Goal: Use online tool/utility: Use online tool/utility

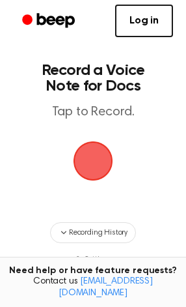
click at [81, 170] on span "button" at bounding box center [93, 161] width 37 height 37
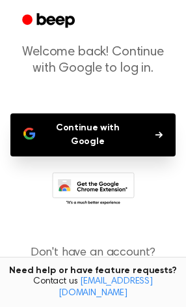
scroll to position [82, 0]
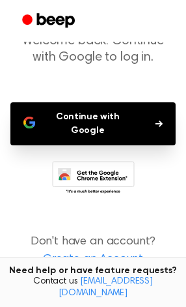
click at [126, 122] on button "Continue with Google" at bounding box center [93, 123] width 166 height 43
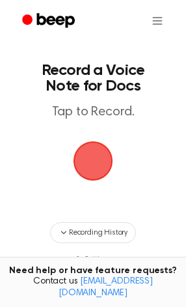
click at [86, 175] on span "button" at bounding box center [93, 161] width 37 height 37
click at [86, 175] on span "button" at bounding box center [94, 161] width 40 height 40
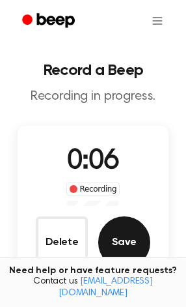
click at [119, 233] on button "Save" at bounding box center [124, 242] width 52 height 52
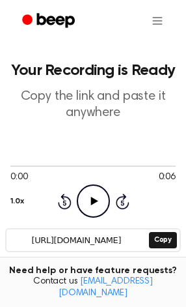
click at [89, 211] on icon "Play Audio" at bounding box center [93, 201] width 33 height 33
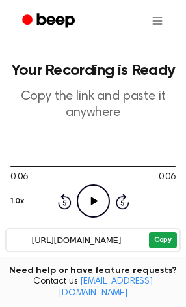
click at [161, 242] on button "Copy" at bounding box center [163, 240] width 28 height 16
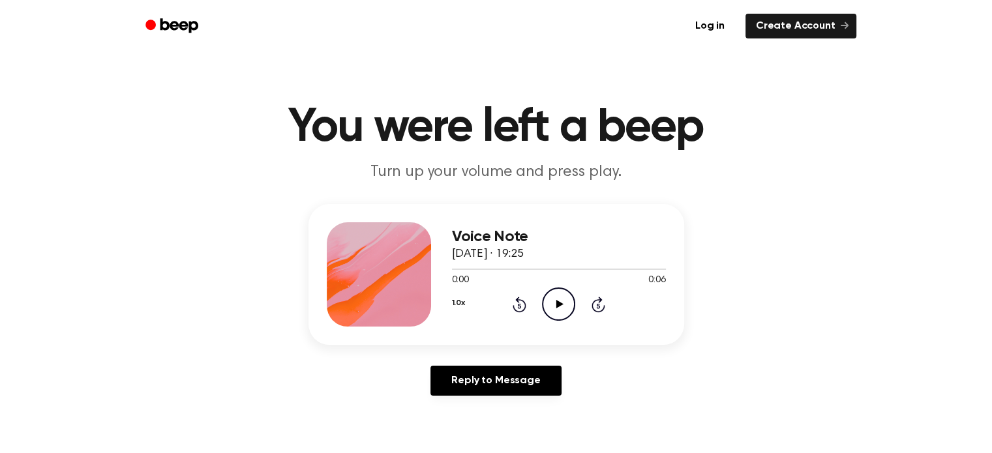
click at [558, 302] on icon at bounding box center [559, 304] width 7 height 8
